Goal: Check status: Check status

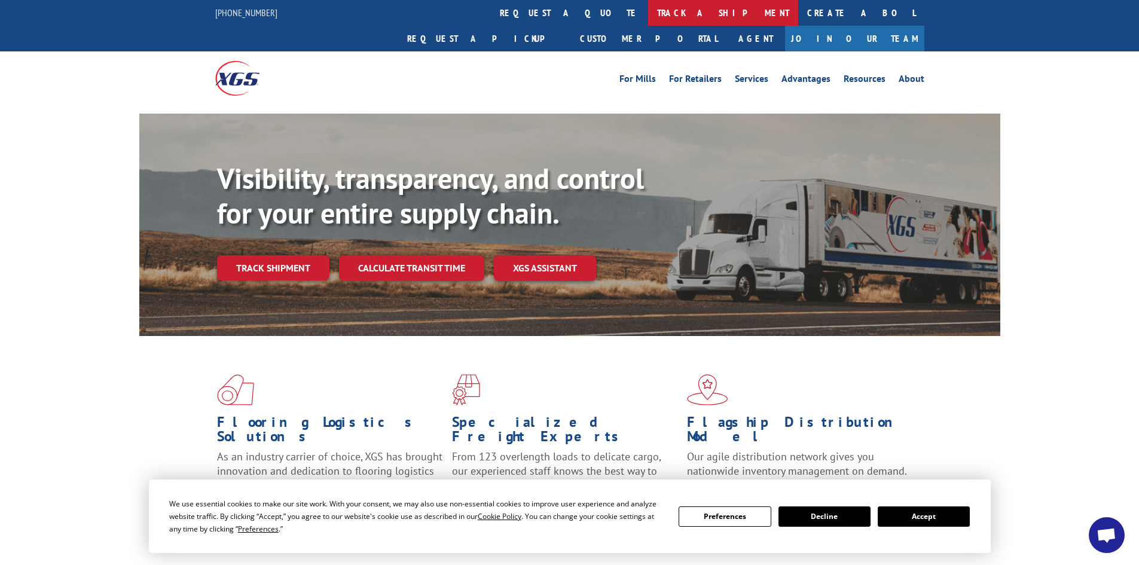
click at [648, 14] on link "track a shipment" at bounding box center [723, 13] width 150 height 26
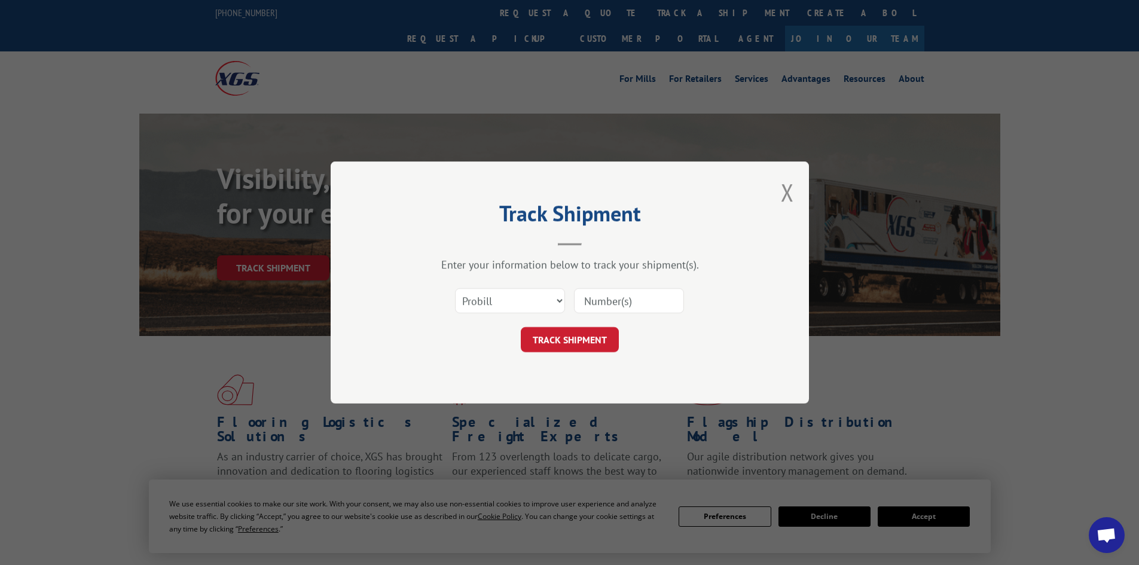
click at [623, 298] on input at bounding box center [629, 300] width 110 height 25
paste input "6046713"
type input "6046713"
click at [560, 300] on select "Select category... Probill BOL PO" at bounding box center [510, 300] width 110 height 25
select select "bol"
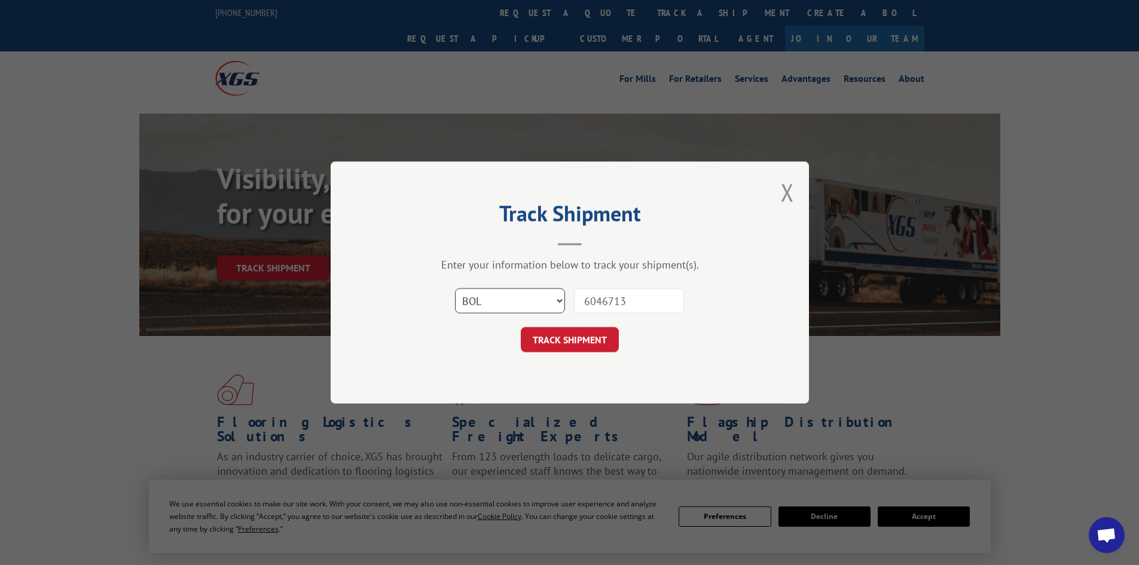
click at [455, 288] on select "Select category... Probill BOL PO" at bounding box center [510, 300] width 110 height 25
click at [571, 336] on button "TRACK SHIPMENT" at bounding box center [570, 339] width 98 height 25
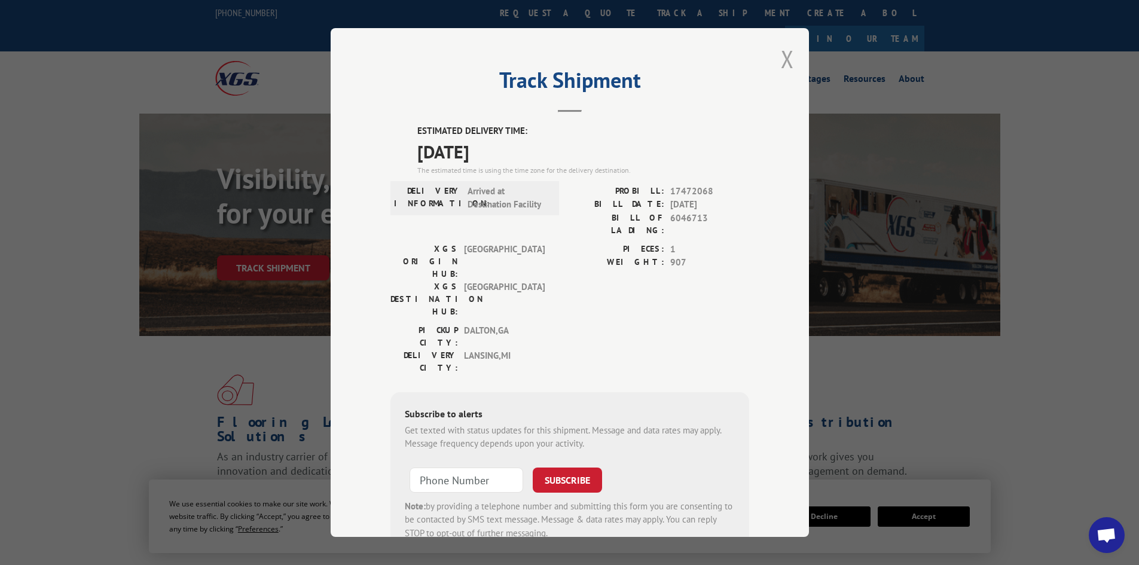
click at [781, 58] on button "Close modal" at bounding box center [787, 59] width 13 height 32
